Goal: Find specific page/section: Find specific page/section

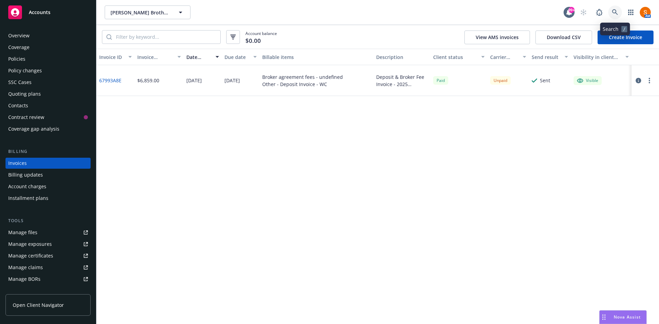
click at [617, 11] on icon at bounding box center [615, 12] width 6 height 6
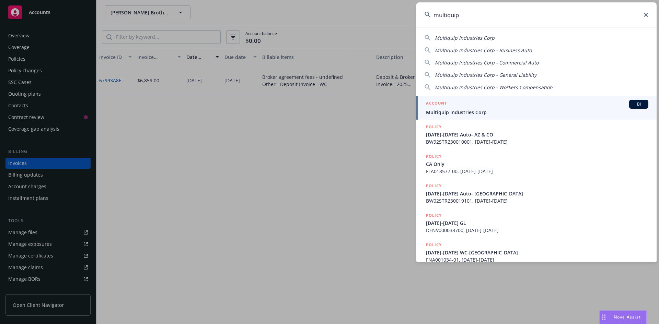
type input "multiquip"
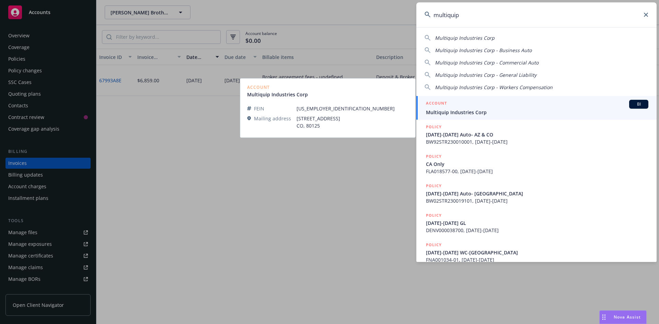
click at [477, 117] on link "ACCOUNT BI Multiquip Industries Corp" at bounding box center [536, 108] width 240 height 24
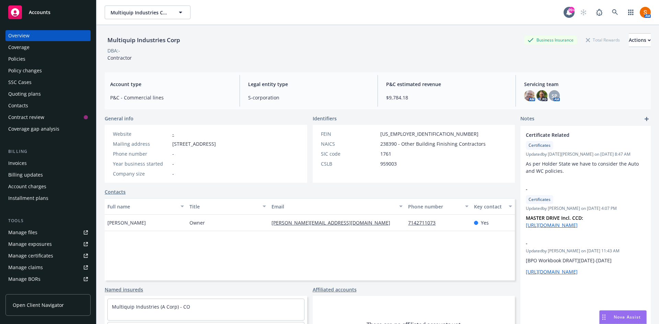
click at [21, 57] on div "Policies" at bounding box center [16, 59] width 17 height 11
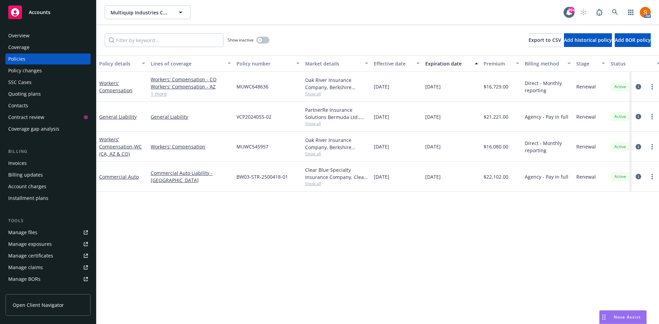
click at [44, 36] on div "Overview" at bounding box center [48, 35] width 80 height 11
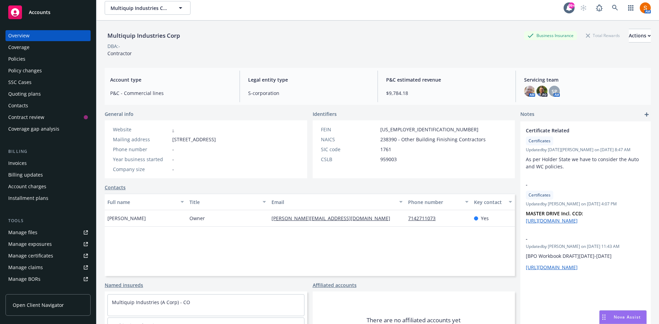
scroll to position [5, 0]
